Goal: Task Accomplishment & Management: Use online tool/utility

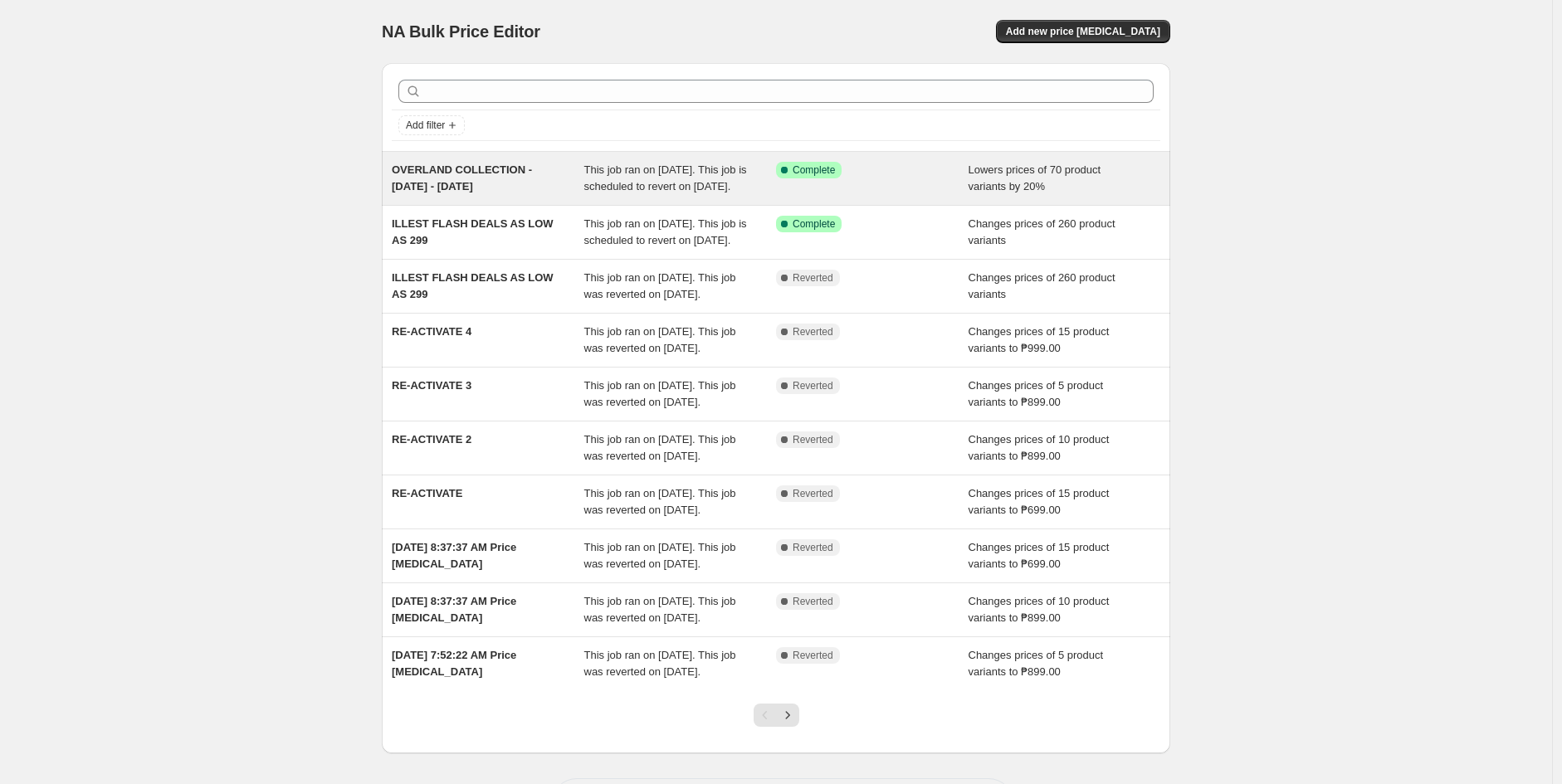
click at [889, 195] on div "Success Complete Complete" at bounding box center [872, 178] width 193 height 33
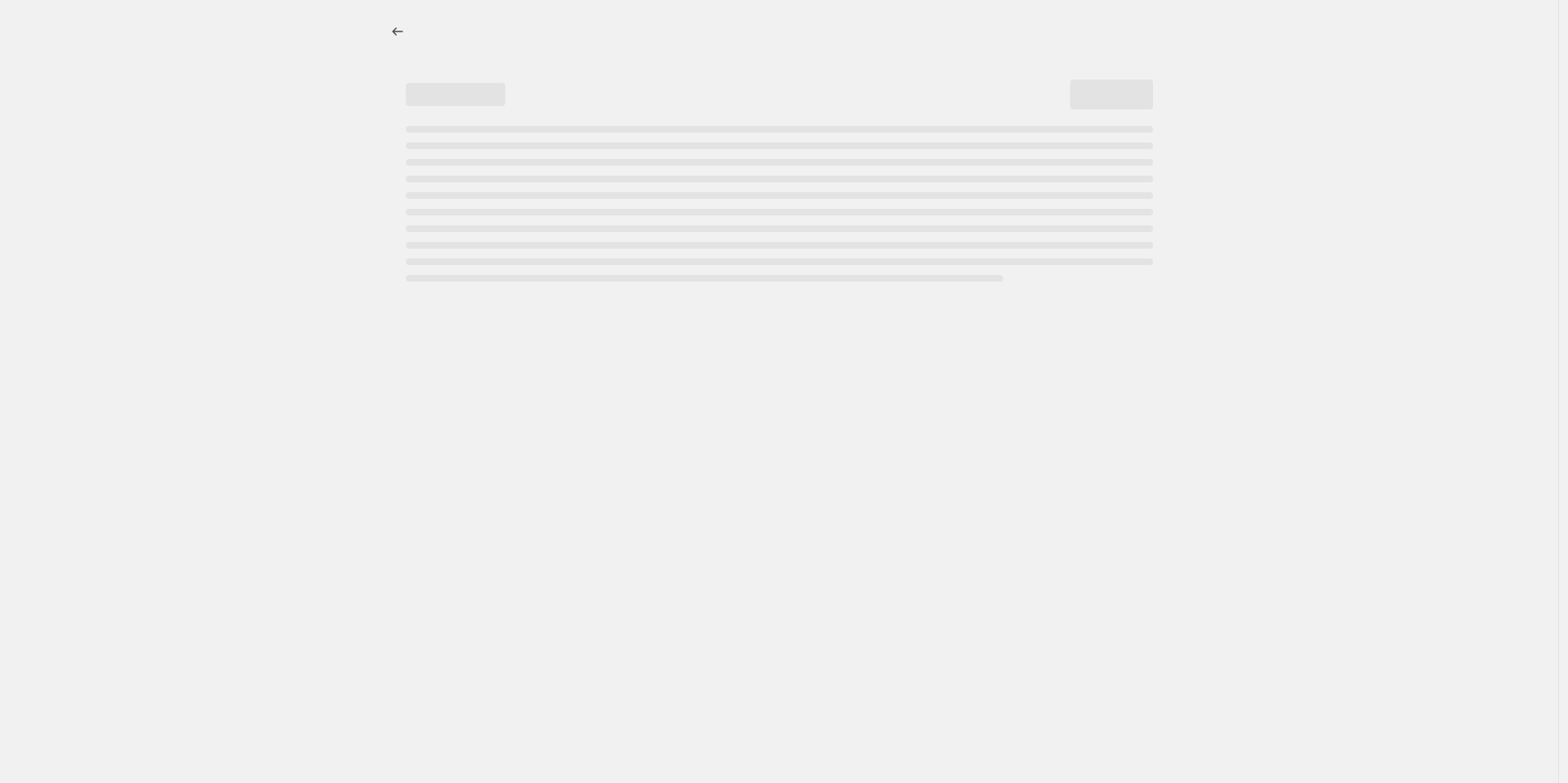
select select "percentage"
select select "no_change"
select select "collection"
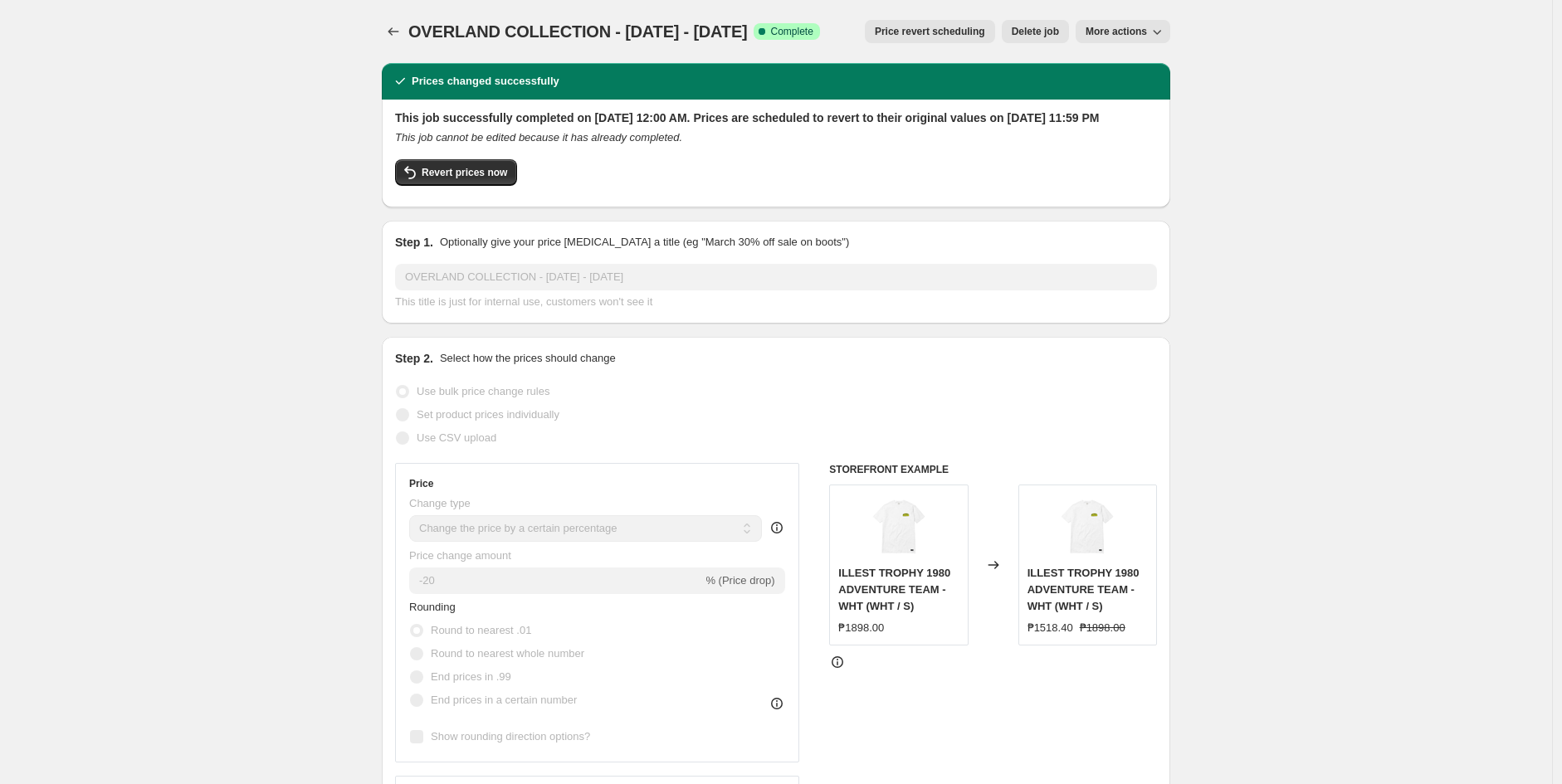
click at [961, 34] on span "Price revert scheduling" at bounding box center [930, 32] width 110 height 13
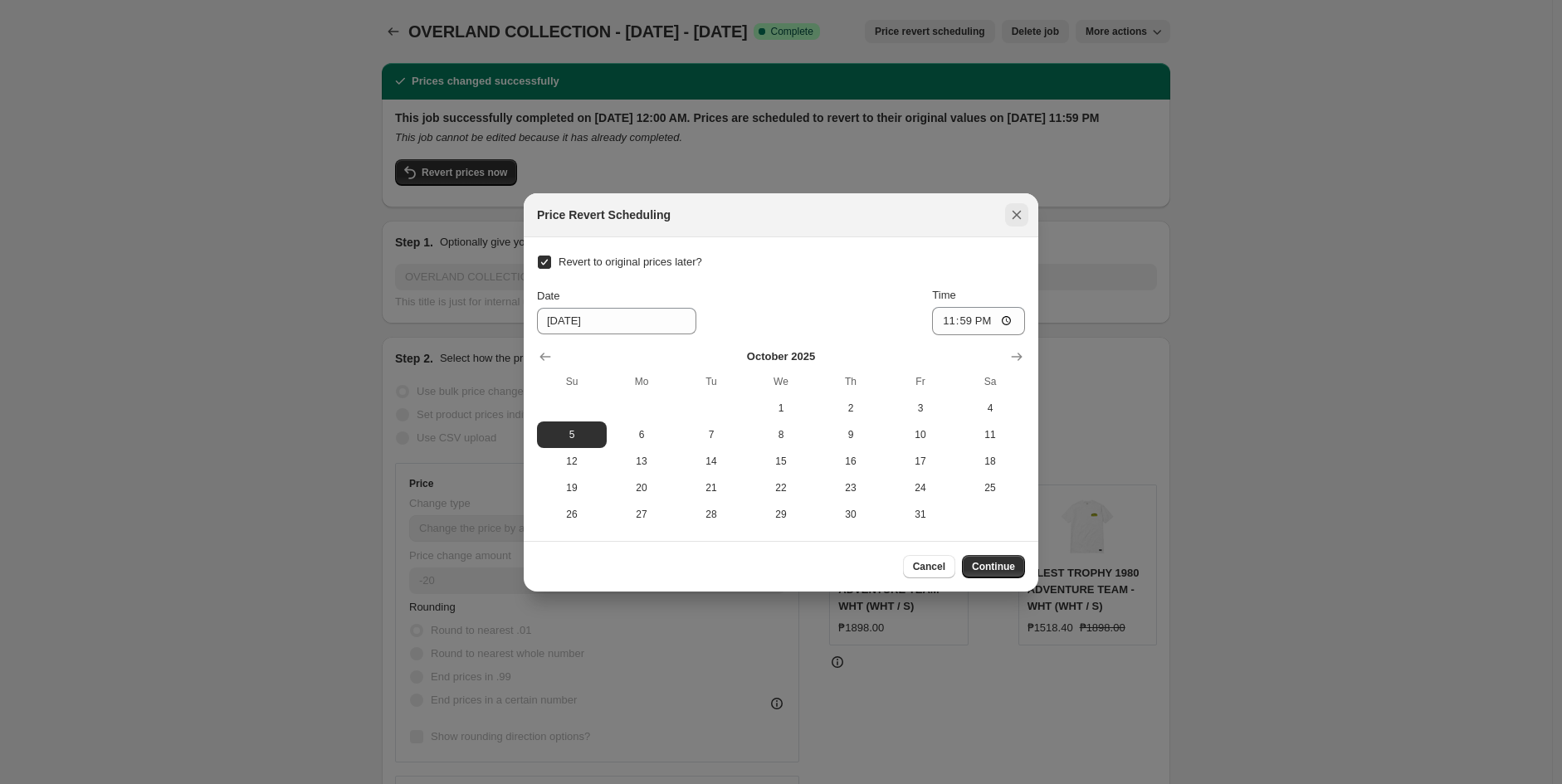
click at [1018, 217] on icon "Close" at bounding box center [1017, 215] width 17 height 17
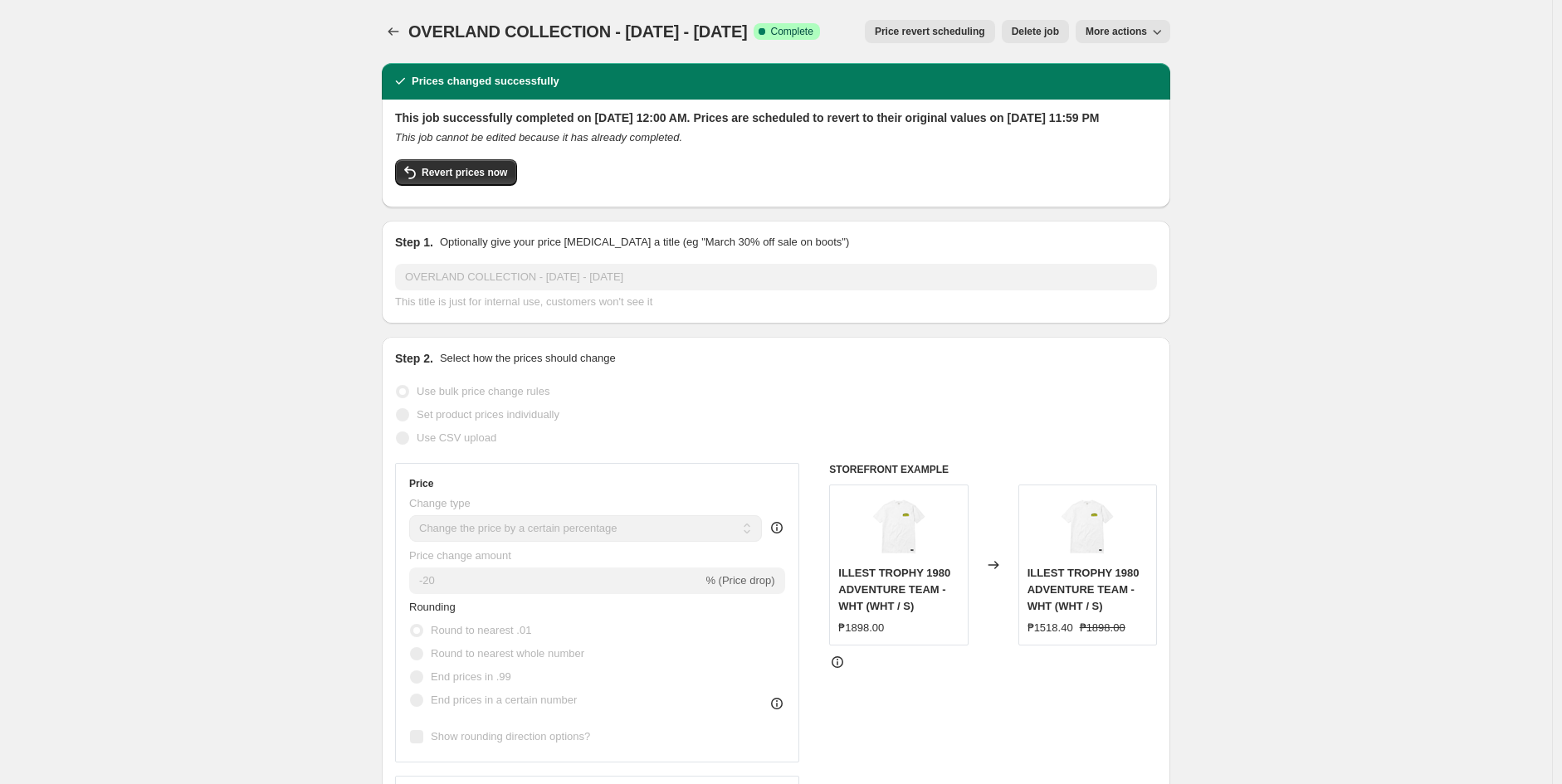
click at [928, 27] on span "Price revert scheduling" at bounding box center [930, 32] width 110 height 13
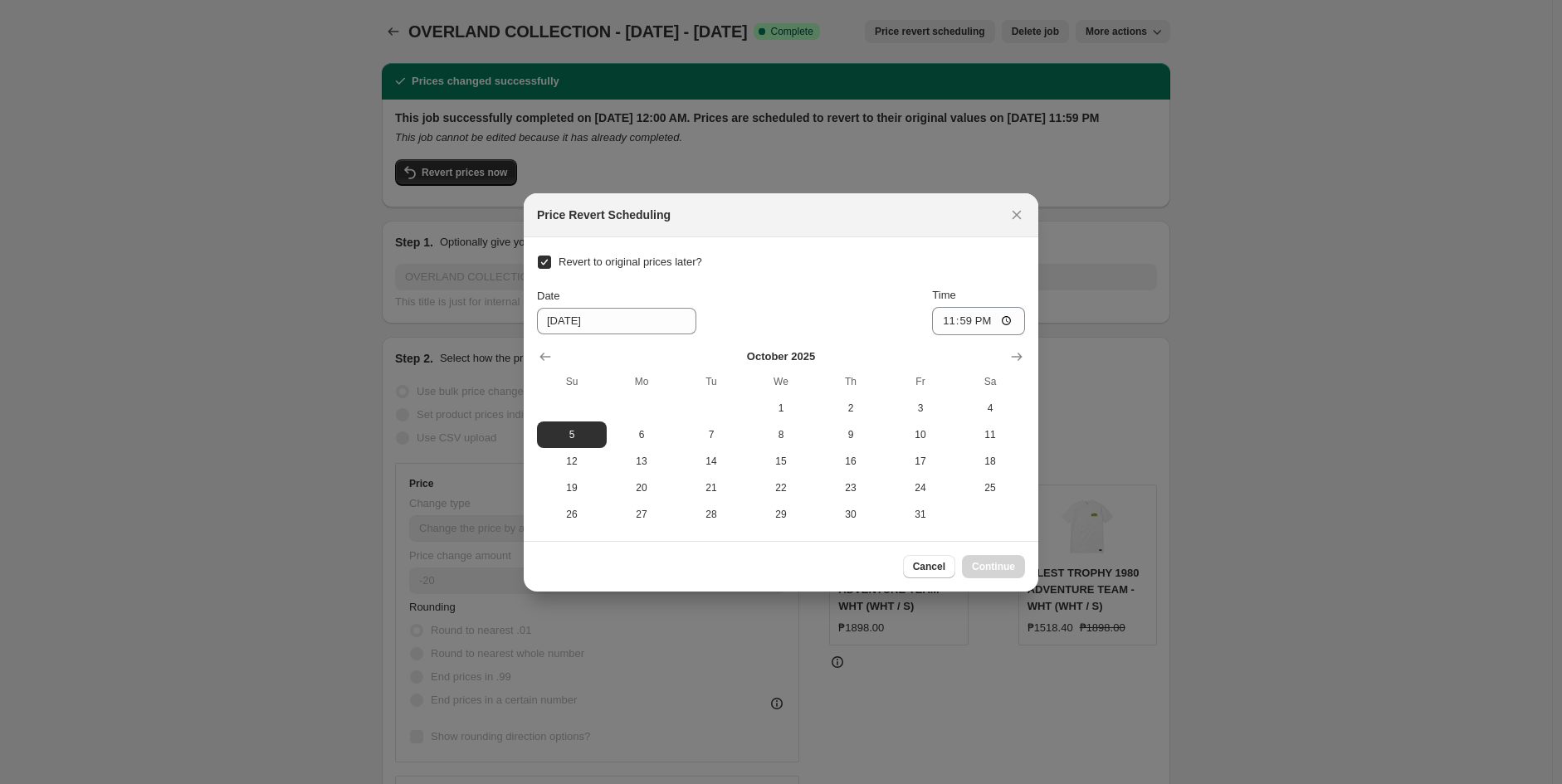
click at [582, 268] on span "Revert to original prices later?" at bounding box center [630, 262] width 143 height 12
click at [551, 269] on input "Revert to original prices later?" at bounding box center [544, 262] width 13 height 13
checkbox input "false"
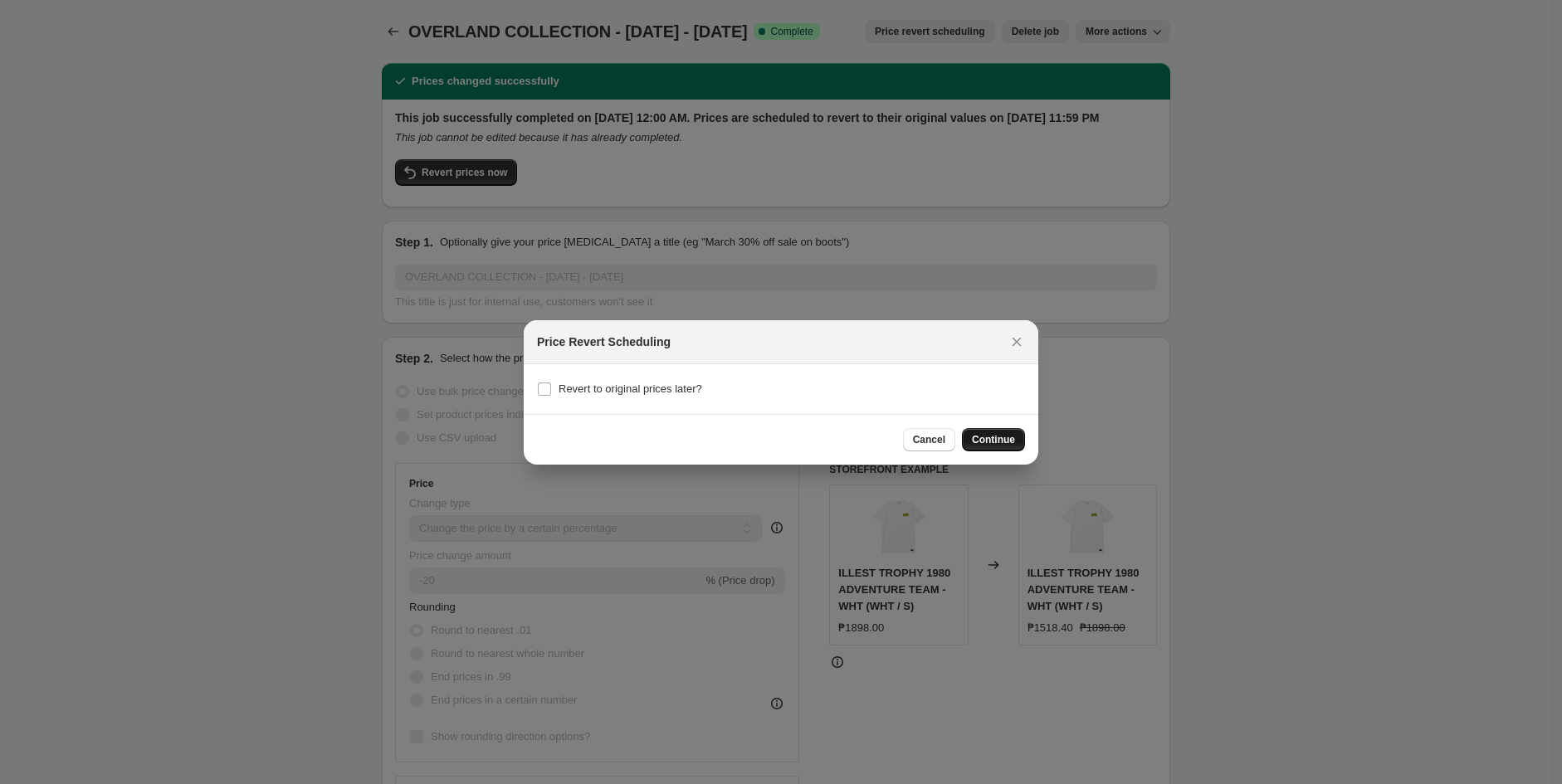
click at [978, 436] on span "Continue" at bounding box center [994, 440] width 43 height 13
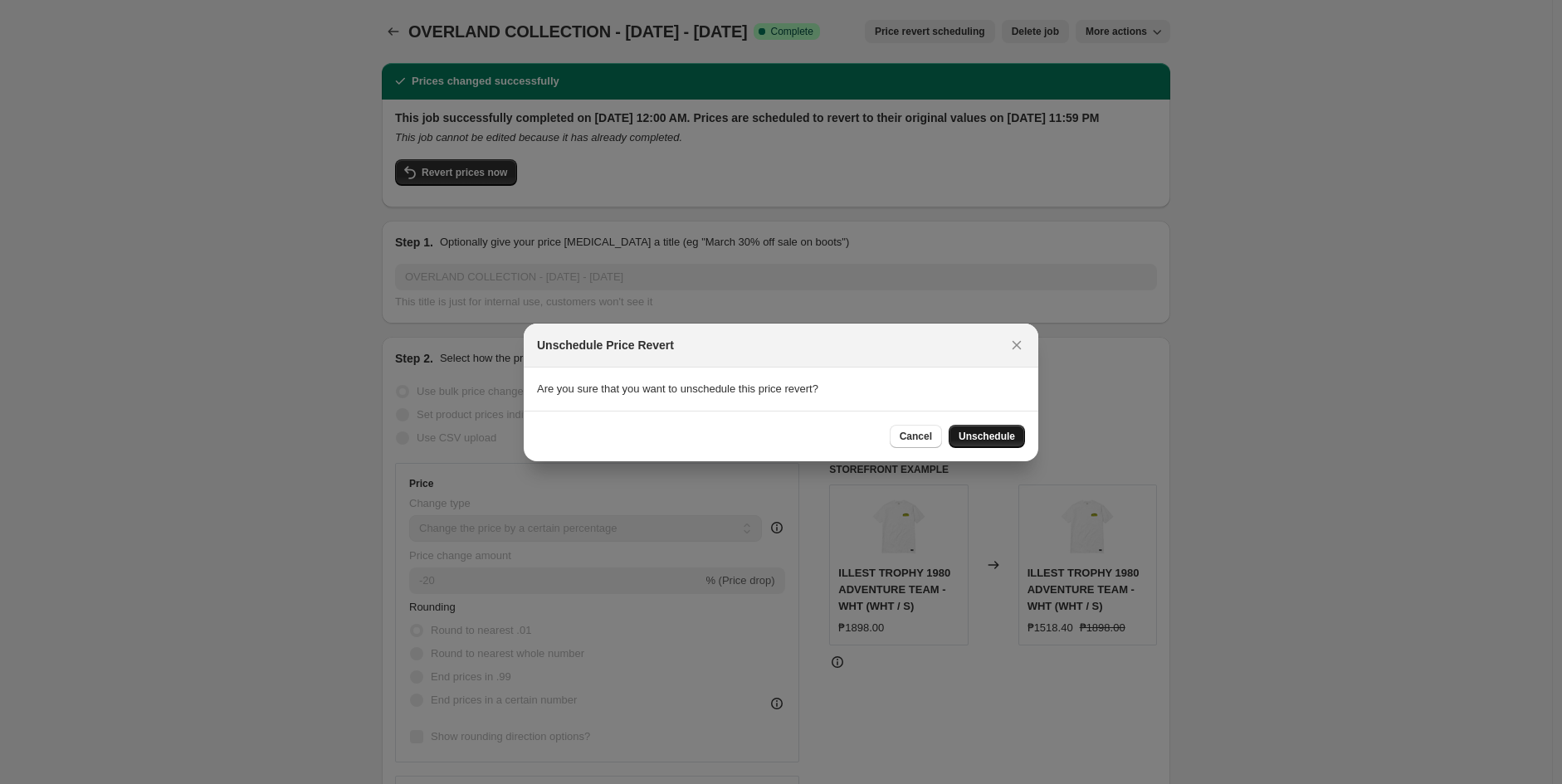
click at [963, 430] on span "Unschedule" at bounding box center [987, 437] width 57 height 13
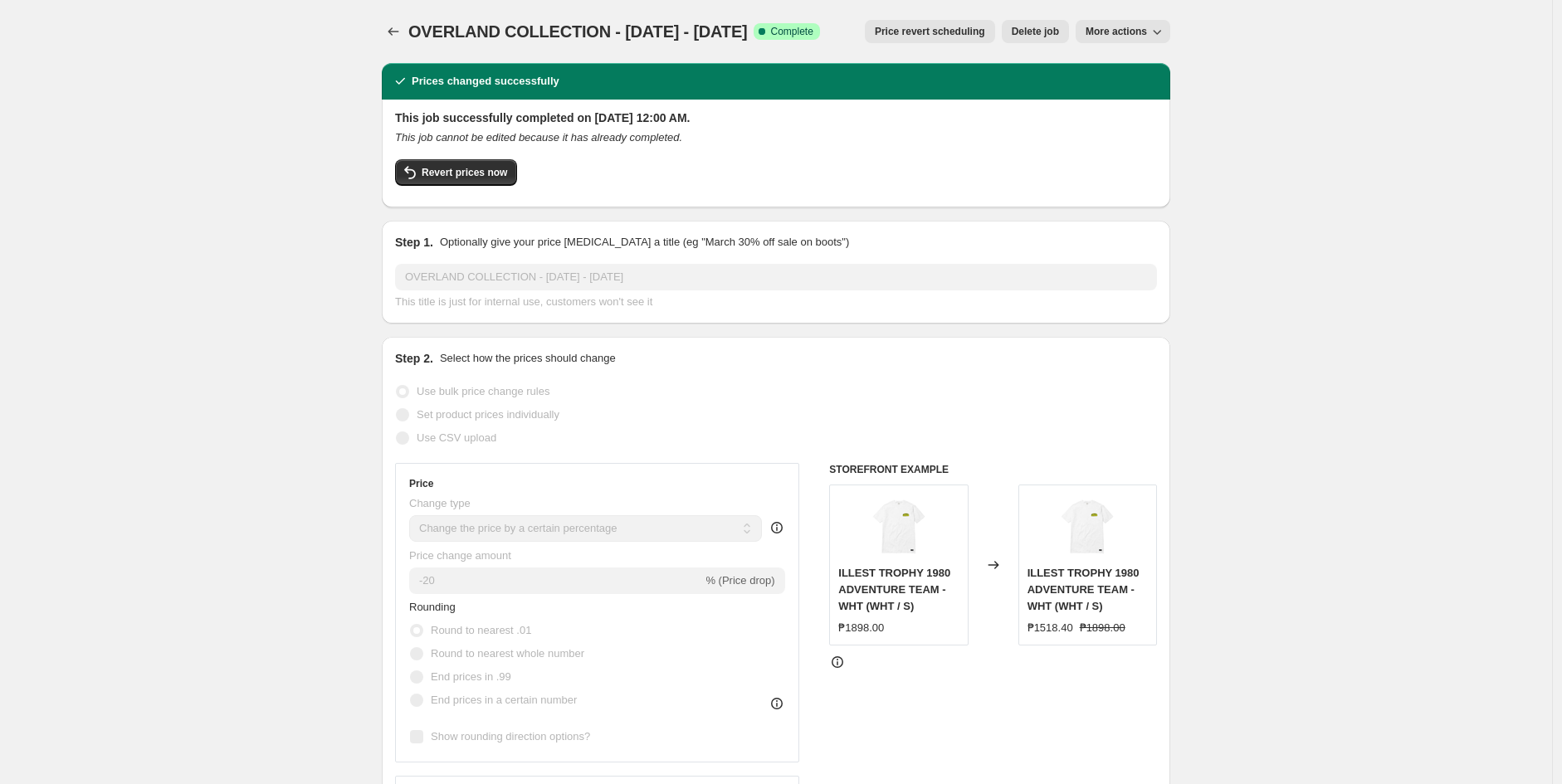
click at [1146, 28] on span "More actions" at bounding box center [1117, 32] width 62 height 13
click at [473, 172] on span "Revert prices now" at bounding box center [464, 172] width 86 height 13
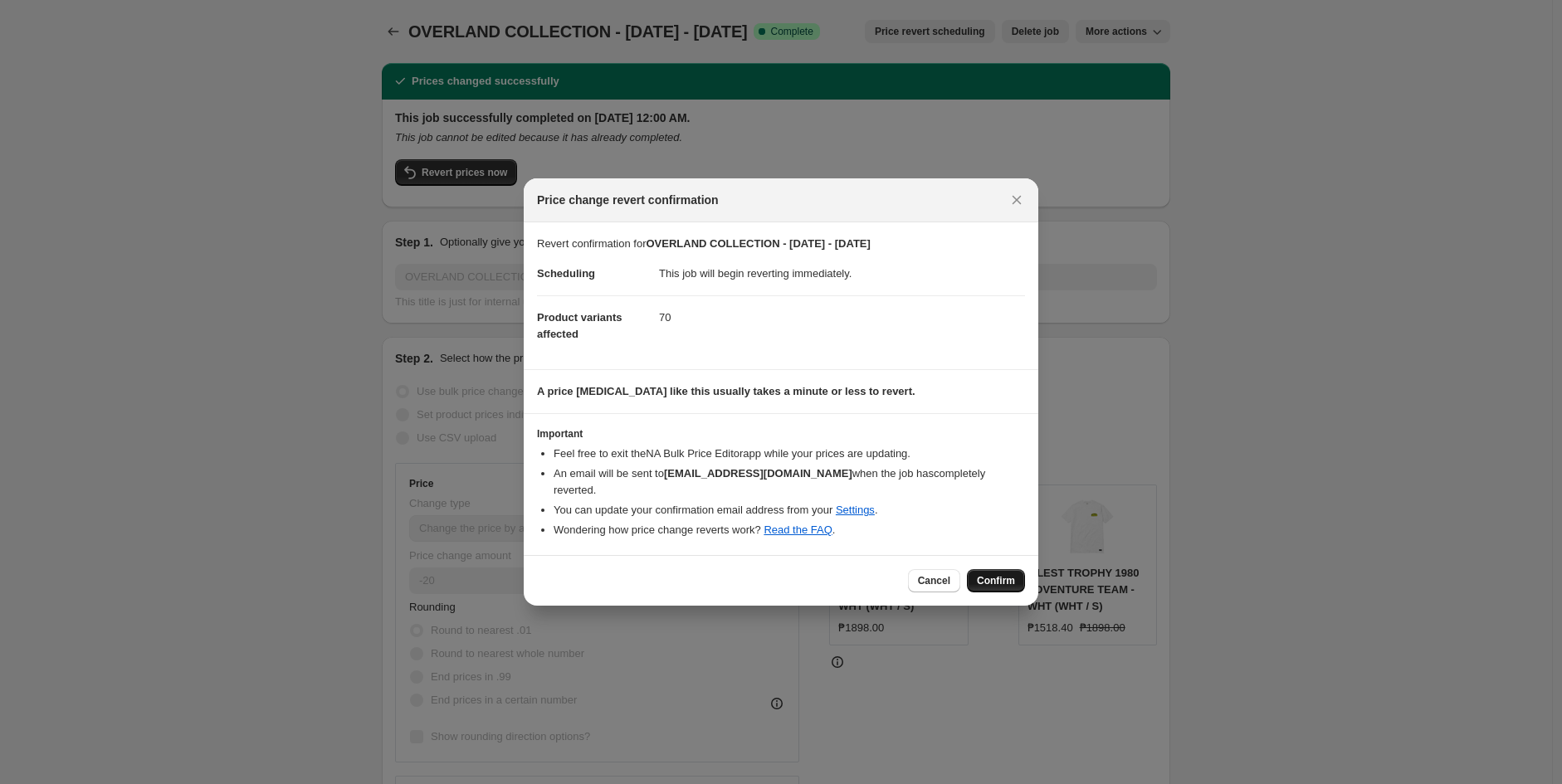
click at [977, 574] on button "Confirm" at bounding box center [996, 581] width 58 height 23
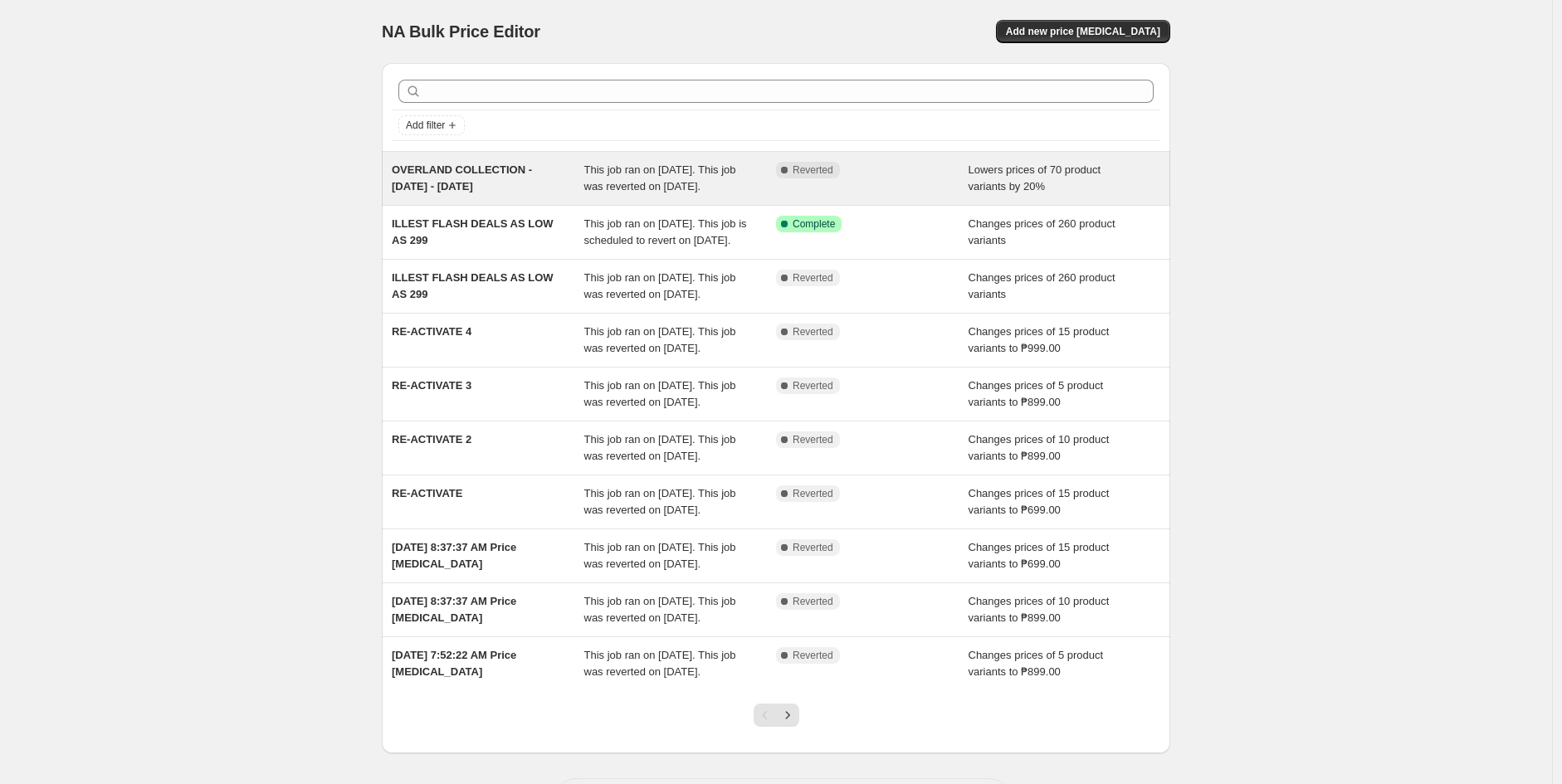
click at [839, 182] on div "Complete Reverted" at bounding box center [872, 178] width 193 height 33
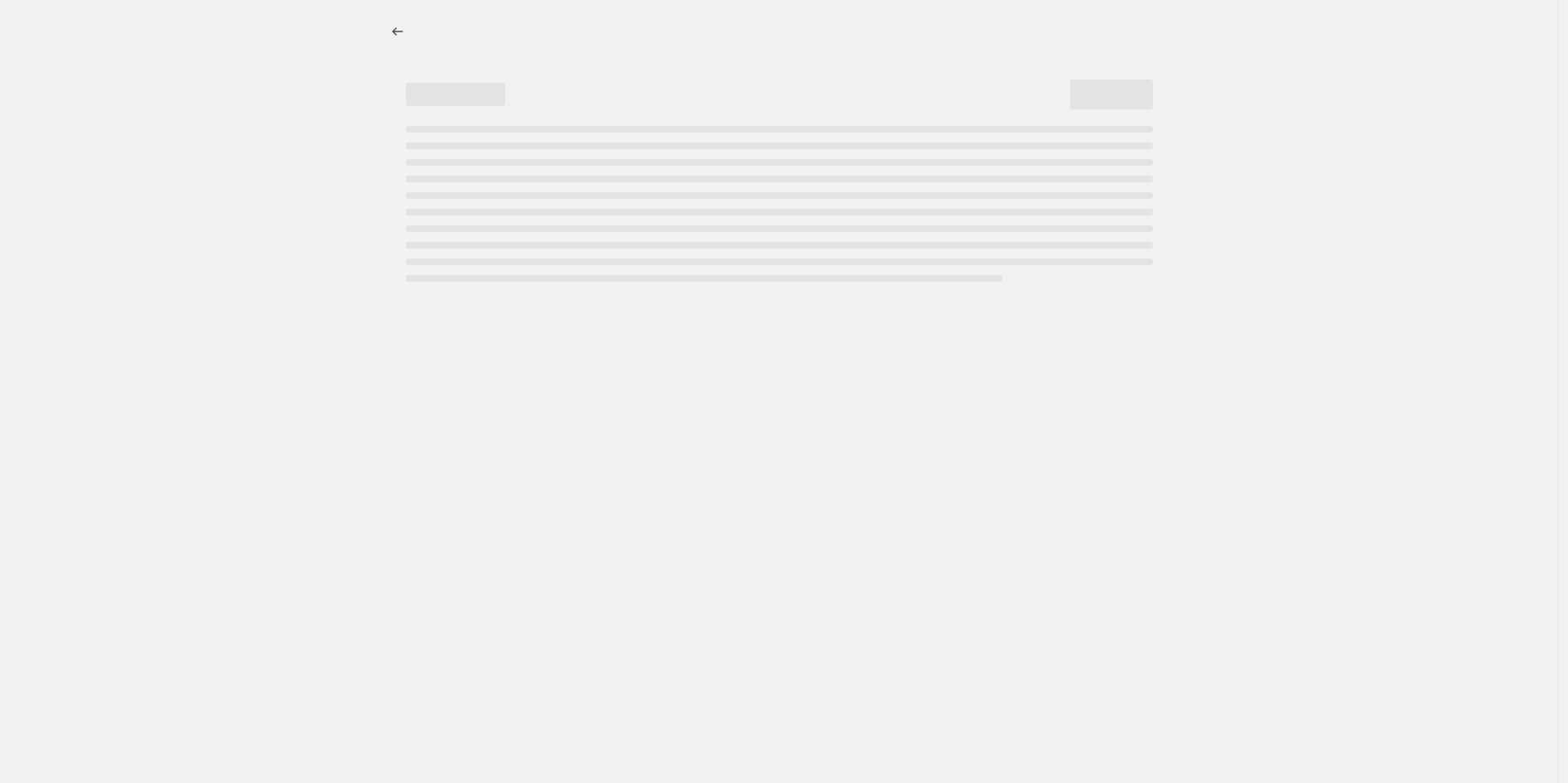
select select "percentage"
select select "no_change"
select select "collection"
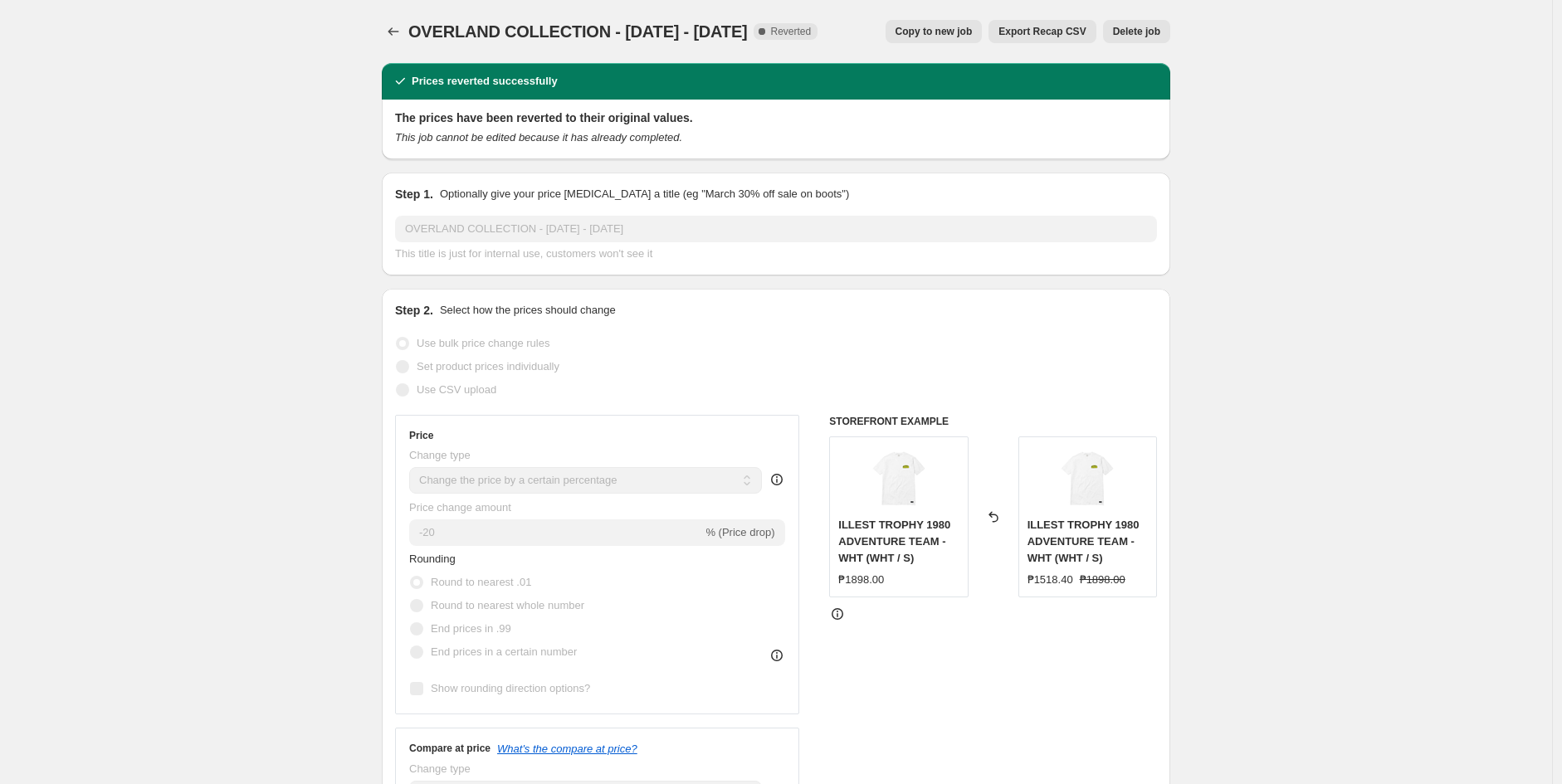
click at [931, 25] on span "Copy to new job" at bounding box center [934, 32] width 78 height 13
select select "percentage"
select select "no_change"
select select "collection"
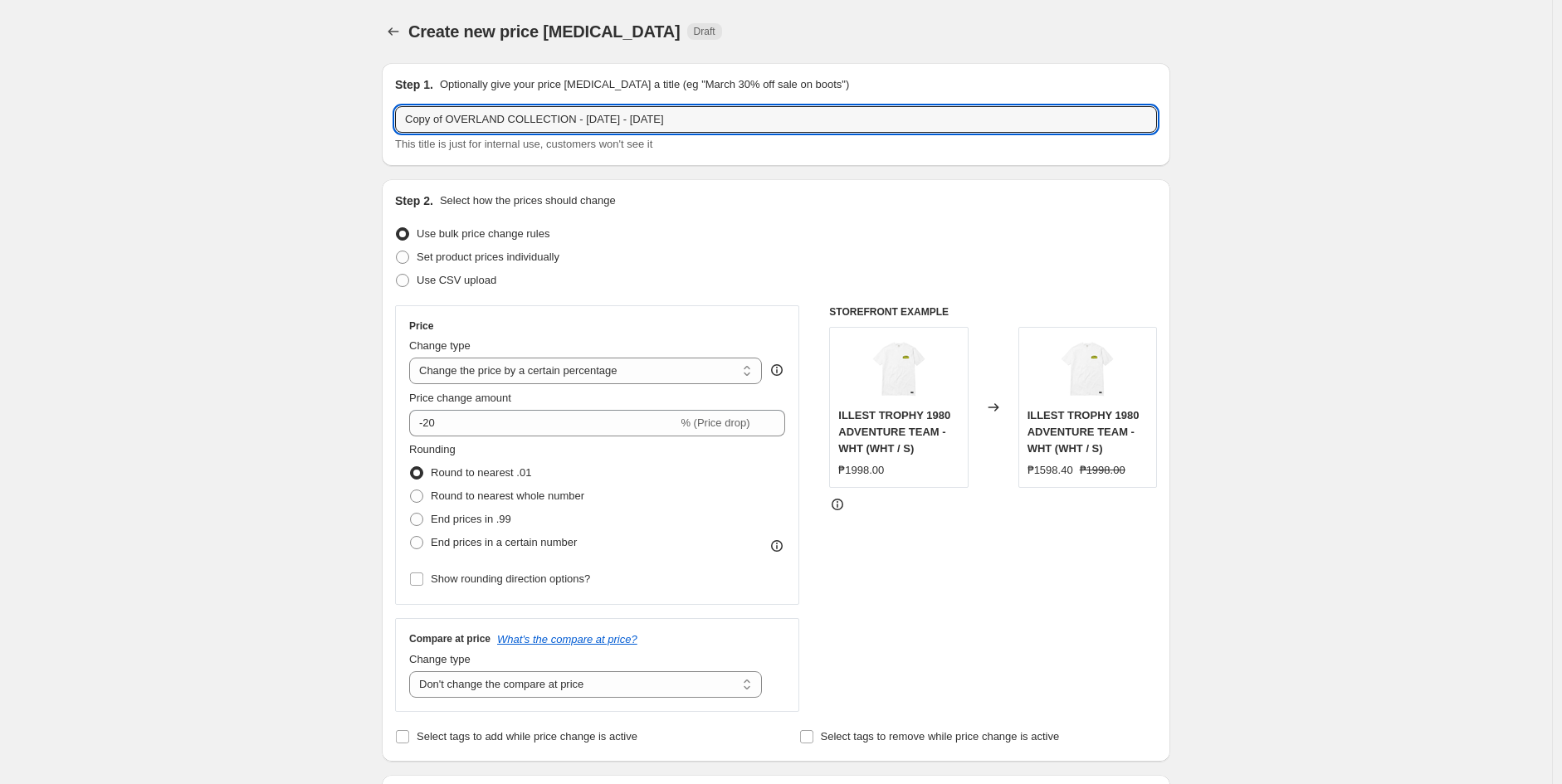
drag, startPoint x: 749, startPoint y: 120, endPoint x: 398, endPoint y: 120, distance: 351.0
click at [398, 120] on div "Step 1. Optionally give your price change job a title (eg "March 30% off sale o…" at bounding box center [776, 114] width 789 height 102
type input "s"
type input "OVERLAND 20% OFF"
click at [587, 364] on select "Change the price to a certain amount Change the price by a certain amount Chang…" at bounding box center [585, 371] width 353 height 27
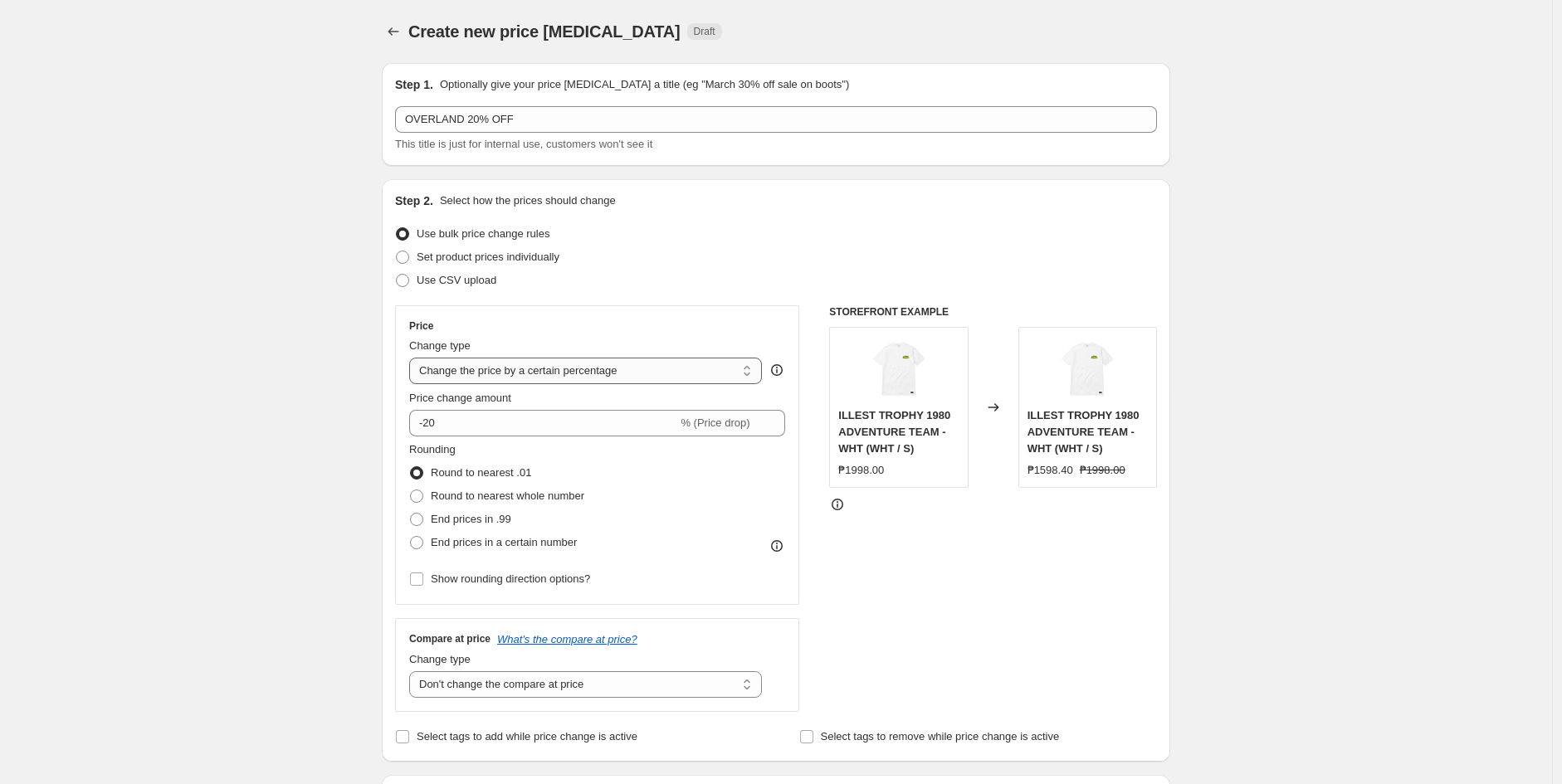
select select "to"
click at [413, 357] on select "Change the price to a certain amount Change the price by a certain amount Chang…" at bounding box center [585, 371] width 353 height 27
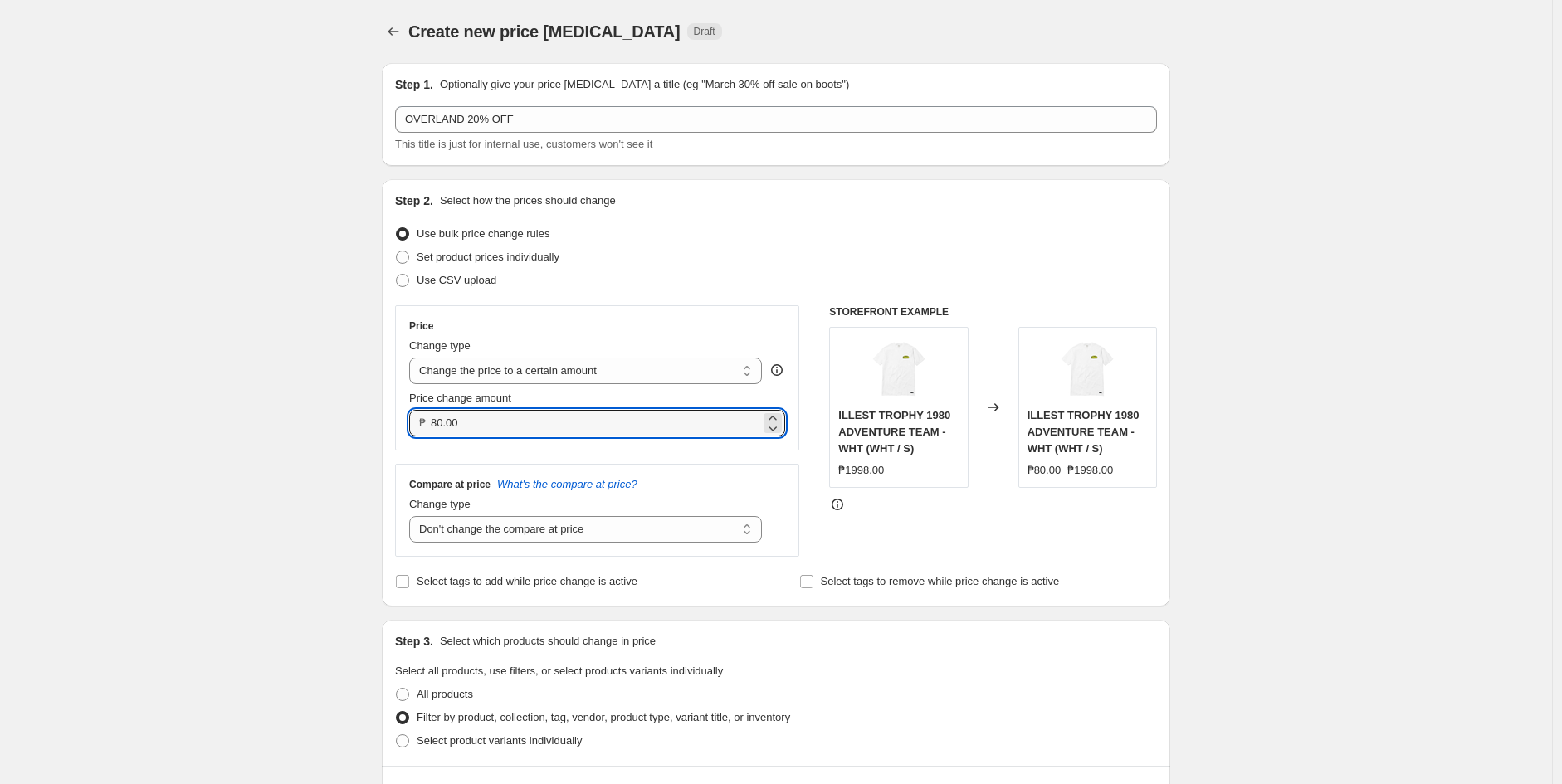
drag, startPoint x: 509, startPoint y: 424, endPoint x: 427, endPoint y: 424, distance: 82.0
click at [427, 424] on div "₱ 80.00" at bounding box center [597, 423] width 376 height 27
type input "1599.00"
click at [709, 468] on div "Compare at price What's the compare at price? Change type Change the compare at…" at bounding box center [597, 511] width 404 height 93
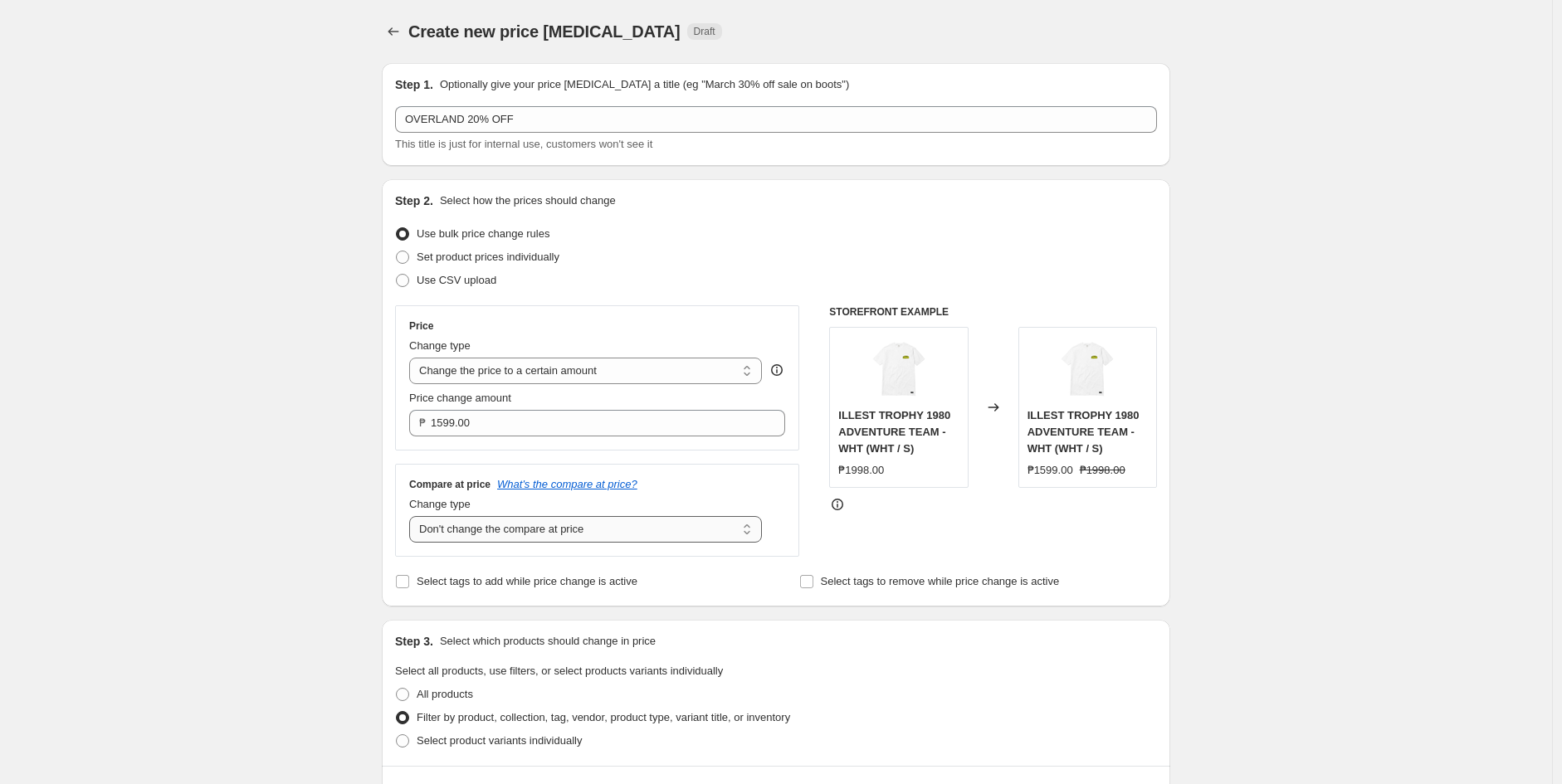
click at [553, 536] on select "Change the compare at price to the current price (sale) Change the compare at p…" at bounding box center [585, 529] width 353 height 27
click at [413, 517] on select "Change the compare at price to the current price (sale) Change the compare at p…" at bounding box center [585, 529] width 353 height 27
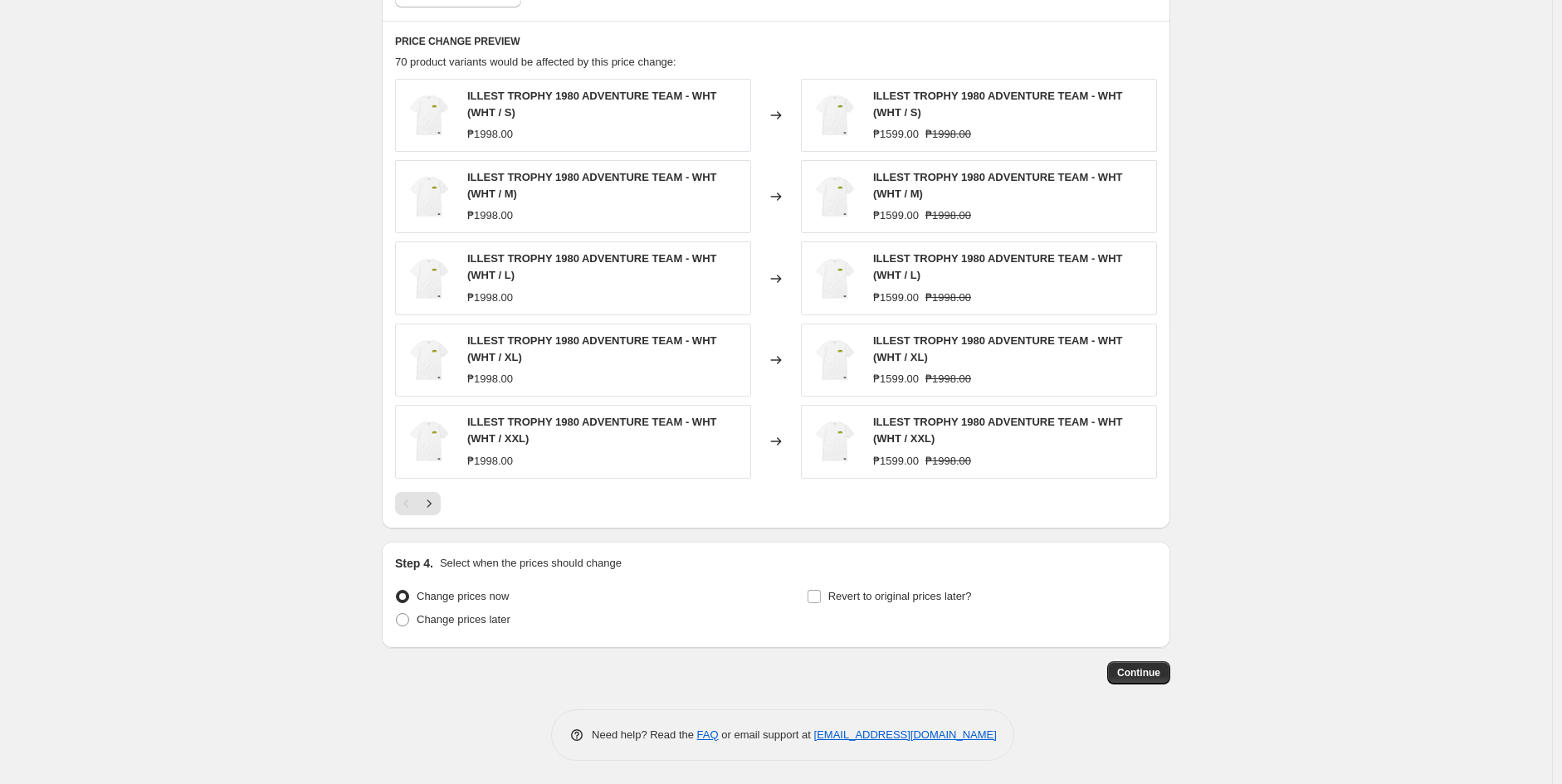
scroll to position [934, 0]
click at [861, 601] on span "Revert to original prices later?" at bounding box center [900, 594] width 143 height 12
click at [821, 601] on input "Revert to original prices later?" at bounding box center [814, 595] width 13 height 13
checkbox input "true"
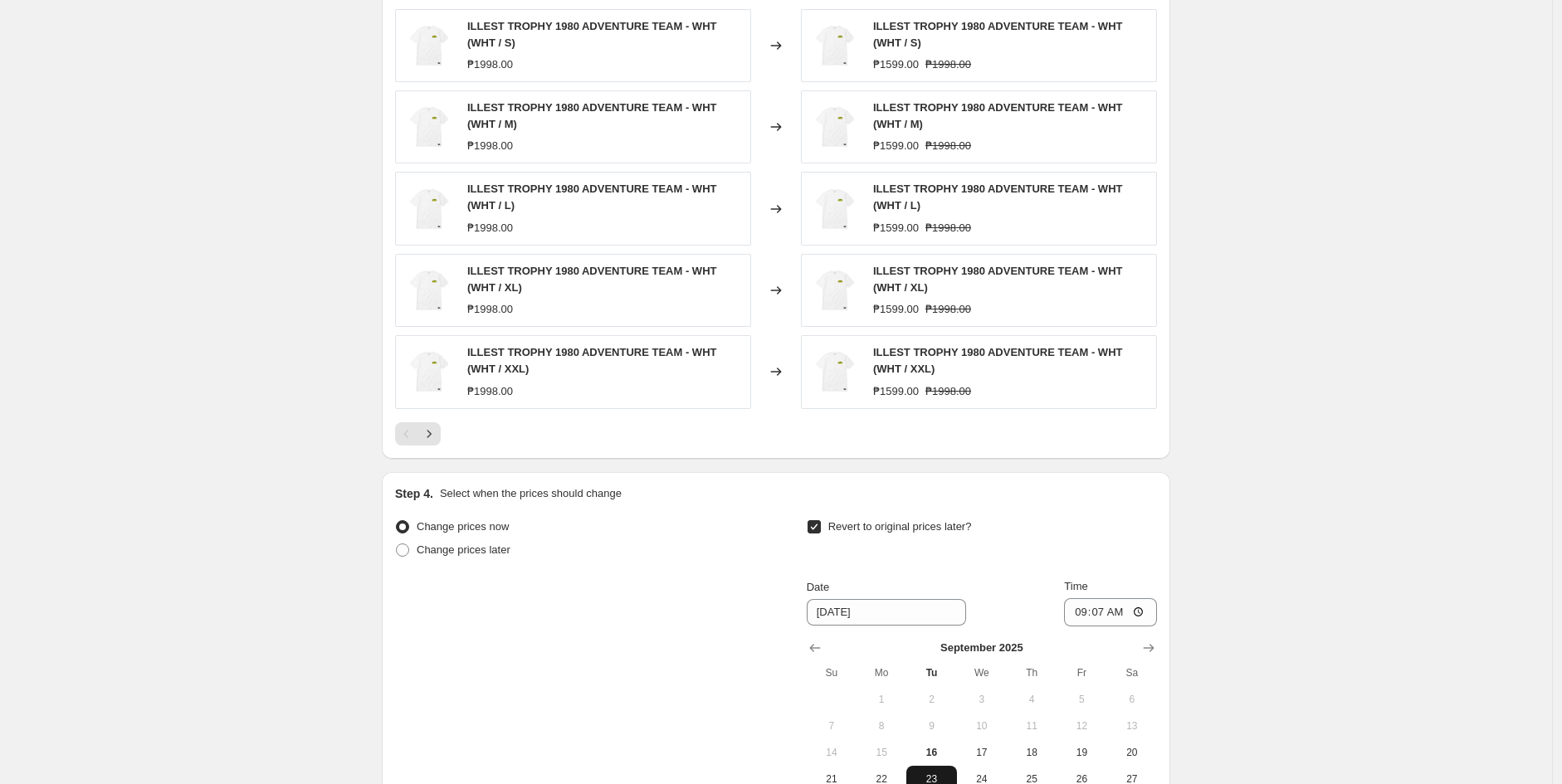
scroll to position [1218, 0]
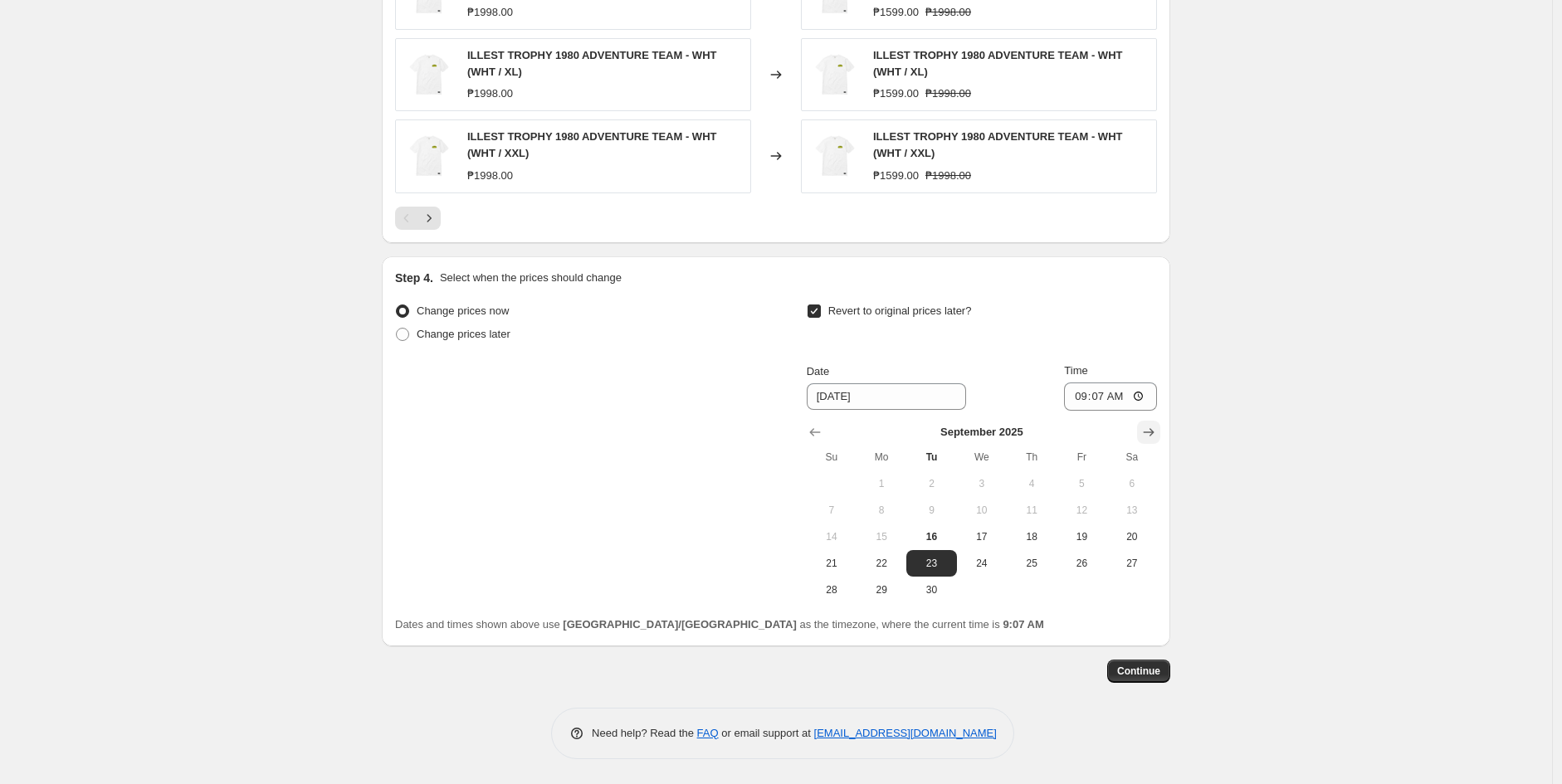
click at [1149, 426] on icon "Show next month, October 2025" at bounding box center [1149, 432] width 17 height 17
click at [841, 516] on span "5" at bounding box center [832, 510] width 37 height 13
type input "[DATE]"
click at [1074, 395] on input "09:07" at bounding box center [1111, 397] width 93 height 28
type input "23:59"
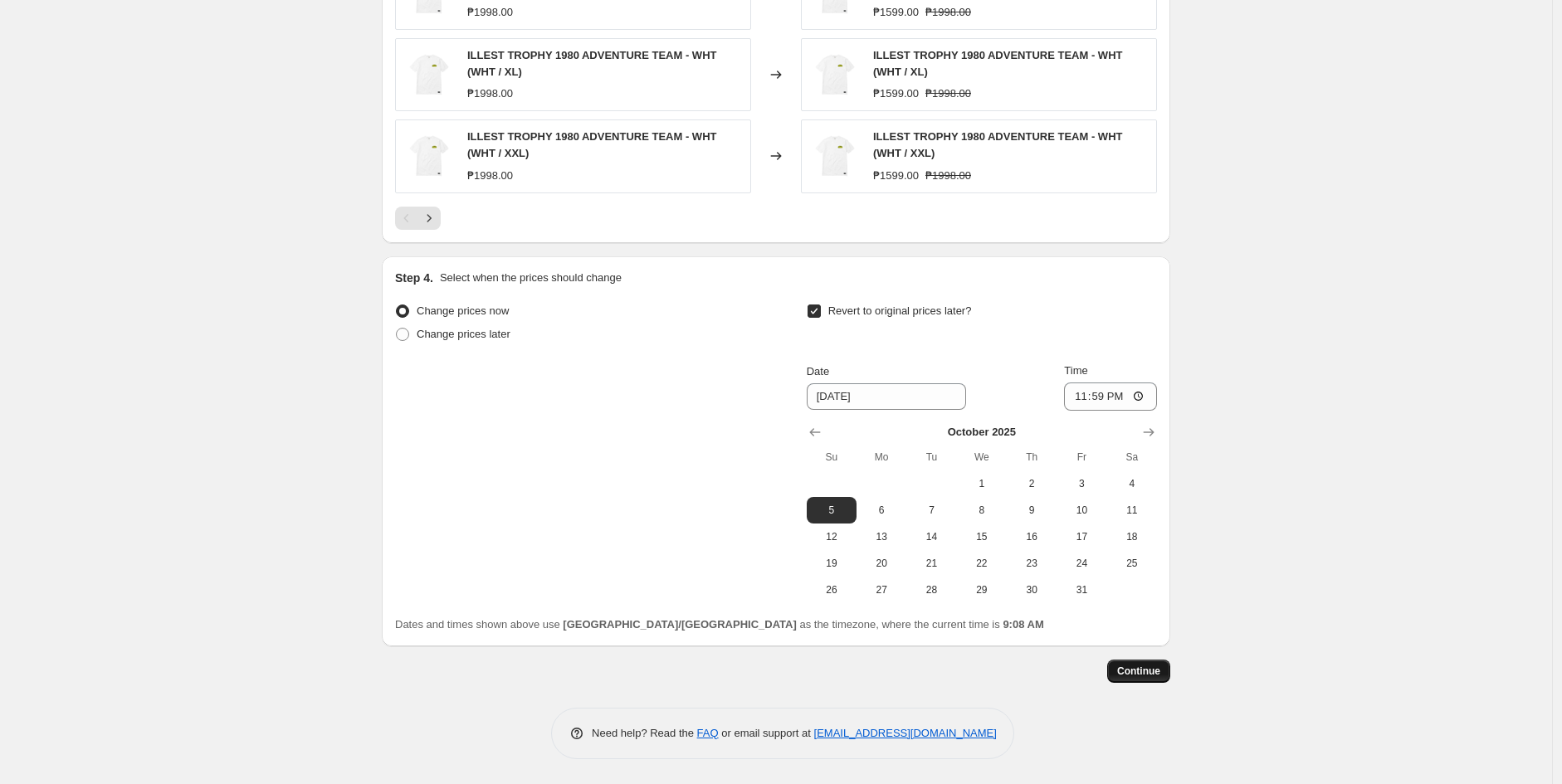
click at [1135, 667] on span "Continue" at bounding box center [1139, 672] width 43 height 13
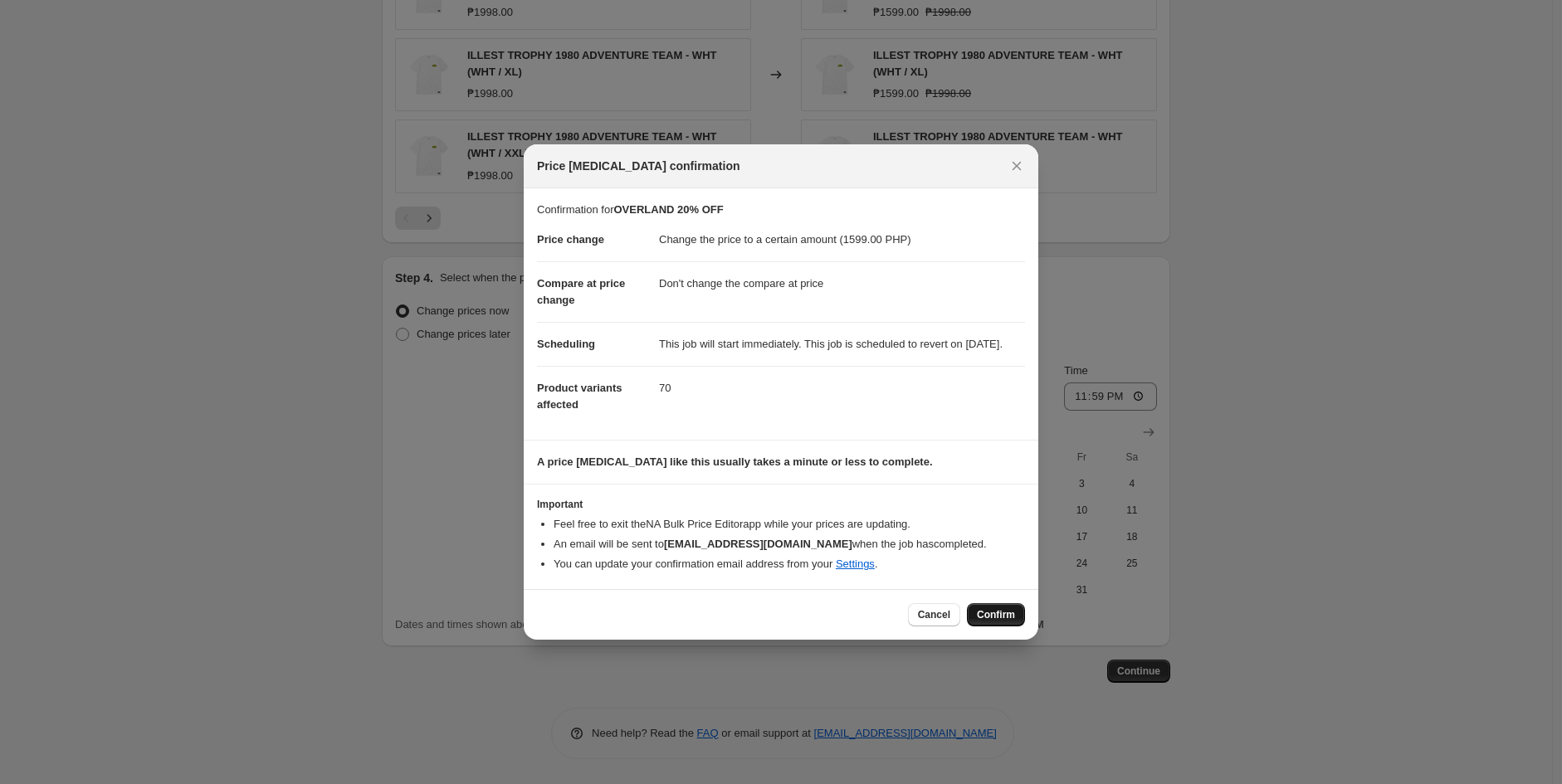
click at [990, 615] on button "Confirm" at bounding box center [996, 615] width 58 height 23
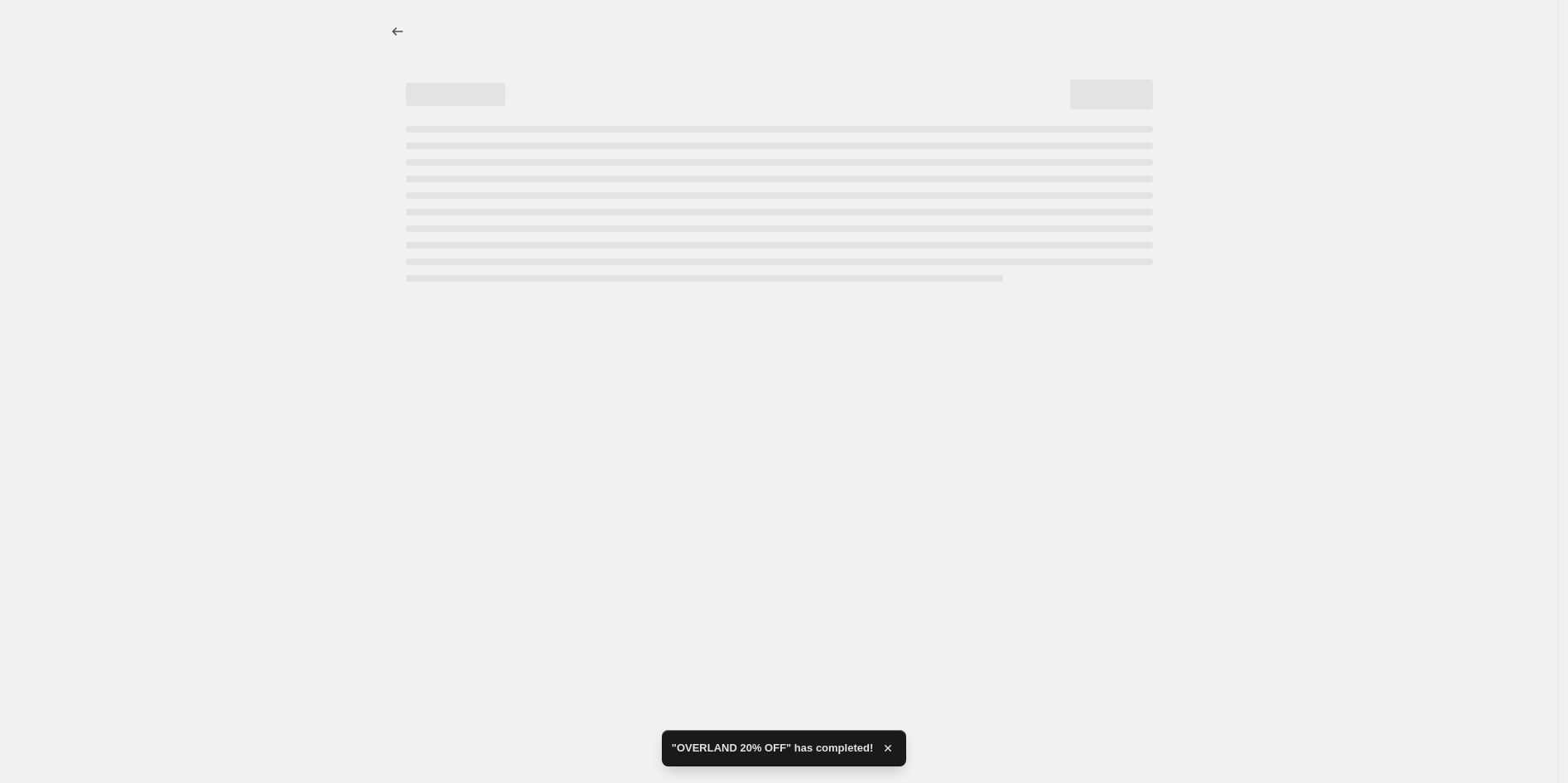
select select "no_change"
select select "collection"
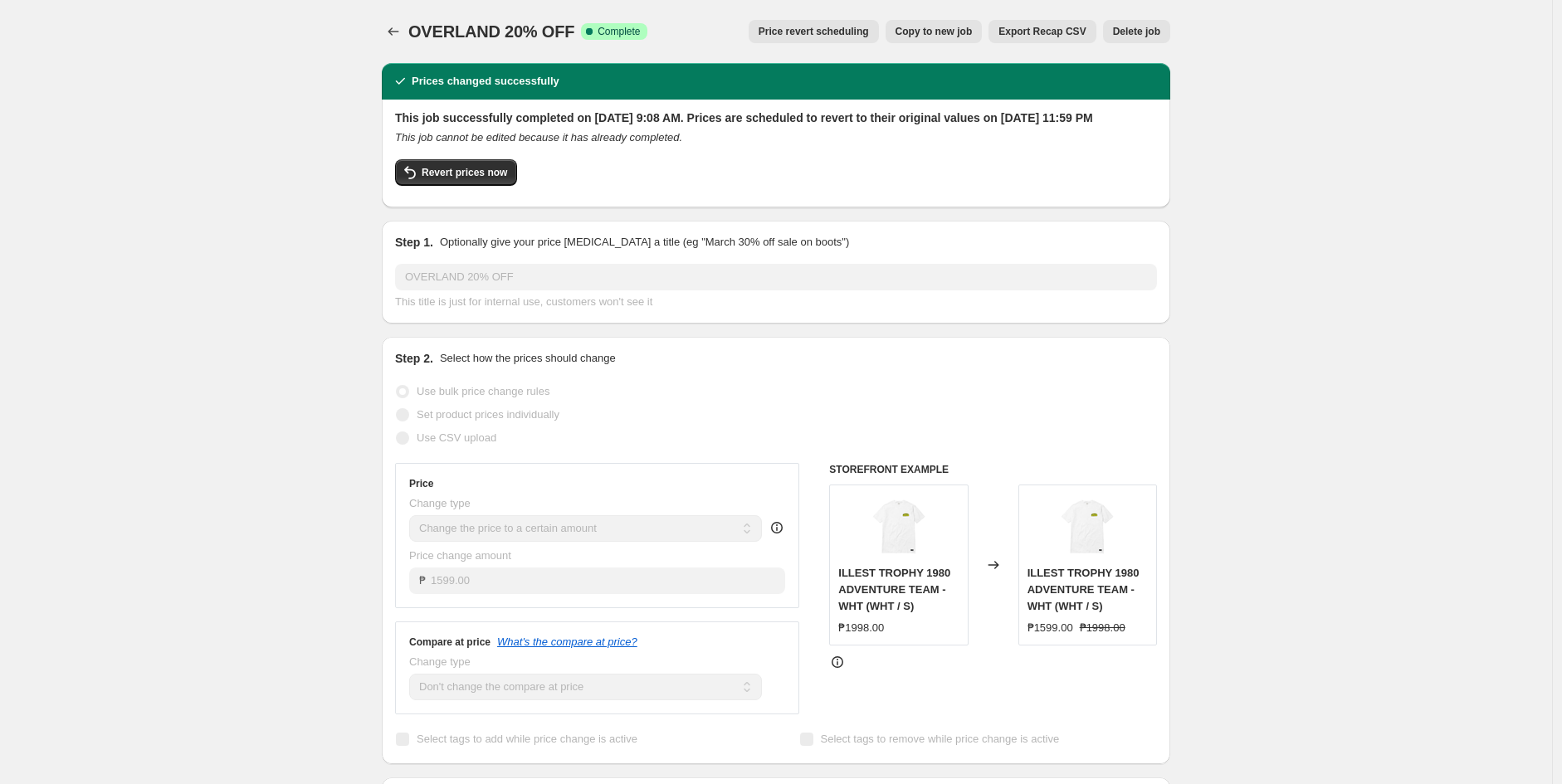
click at [408, 32] on div at bounding box center [395, 32] width 27 height 23
